Goal: Task Accomplishment & Management: Complete application form

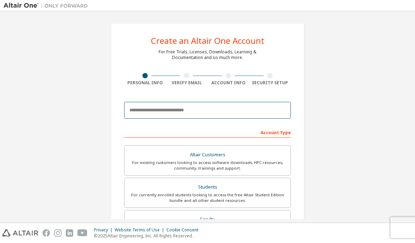
click at [242, 109] on input "email" at bounding box center [207, 110] width 167 height 17
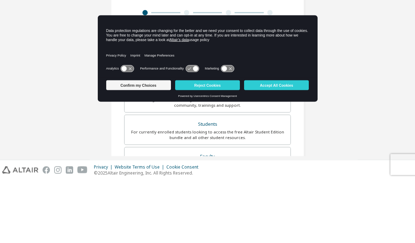
scroll to position [45, 0]
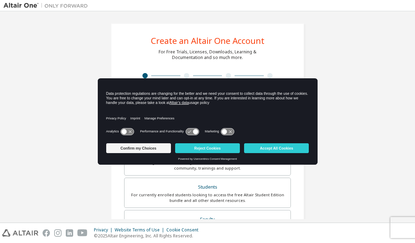
click at [267, 145] on button "Accept All Cookies" at bounding box center [276, 148] width 65 height 10
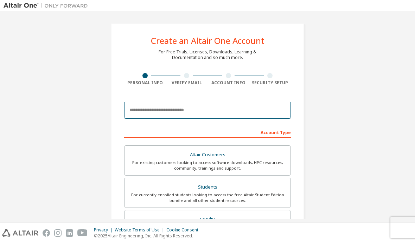
click at [211, 102] on input "email" at bounding box center [207, 110] width 167 height 17
type input "**********"
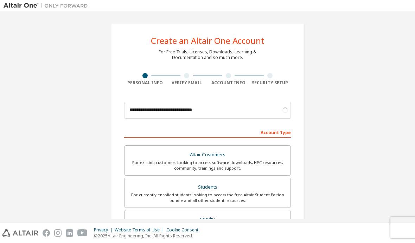
click at [258, 192] on div "For currently enrolled students looking to access the free Altair Student Editi…" at bounding box center [208, 197] width 158 height 11
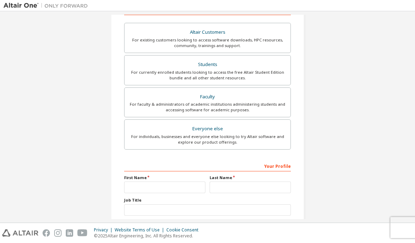
scroll to position [120, 0]
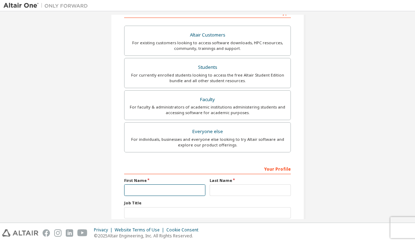
click at [177, 185] on input "text" at bounding box center [164, 191] width 81 height 12
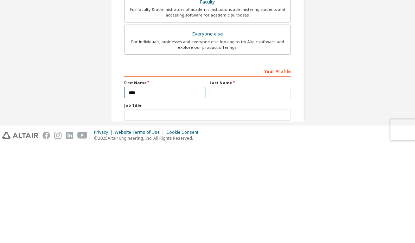
type input "****"
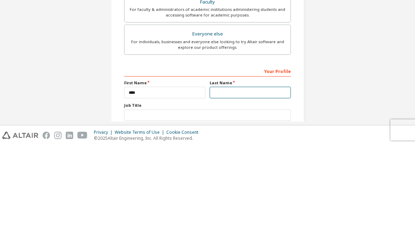
click at [266, 185] on input "text" at bounding box center [250, 191] width 81 height 12
type input "********"
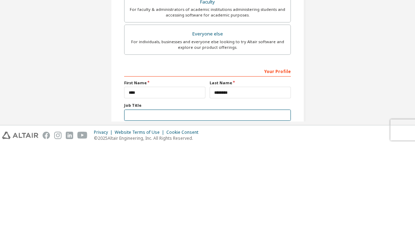
click at [133, 208] on input "text" at bounding box center [207, 214] width 167 height 12
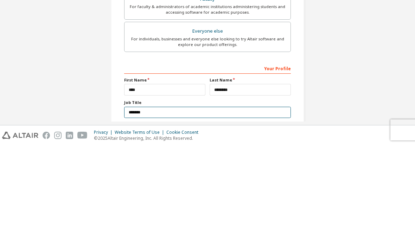
scroll to position [123, 0]
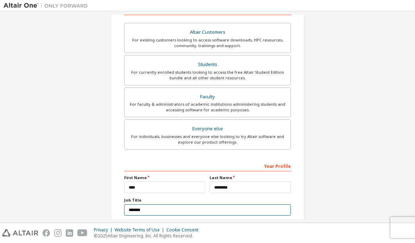
type input "*******"
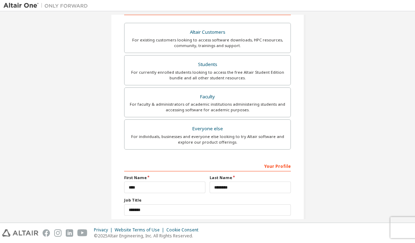
click at [128, 220] on label "I accept the Academic End-User License Agreement" at bounding box center [179, 223] width 110 height 6
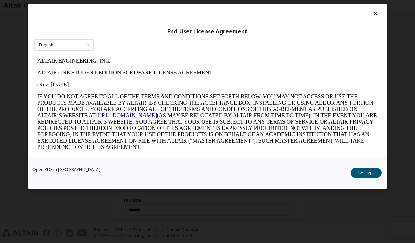
scroll to position [0, 0]
click at [371, 178] on button "I Accept" at bounding box center [366, 173] width 31 height 11
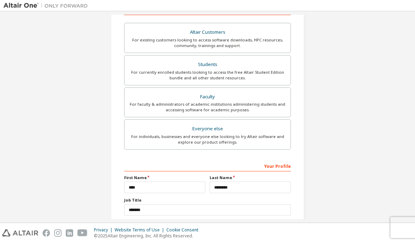
click at [127, 230] on label "I would like to receive marketing emails from Altair" at bounding box center [178, 233] width 109 height 6
click at [216, 241] on button "Next" at bounding box center [207, 246] width 37 height 11
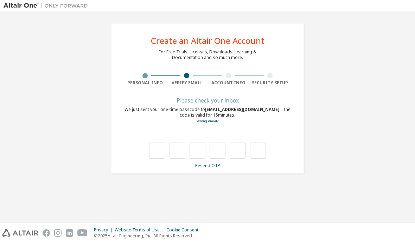
scroll to position [0, 0]
click at [152, 143] on input "text" at bounding box center [157, 151] width 16 height 16
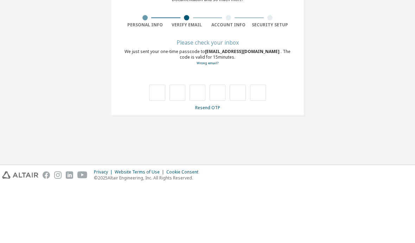
type input "*"
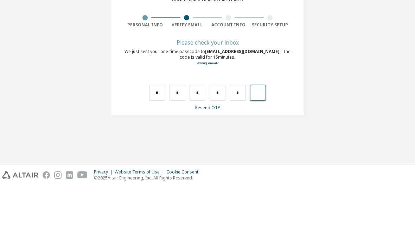
type input "*"
